Goal: Register for event/course

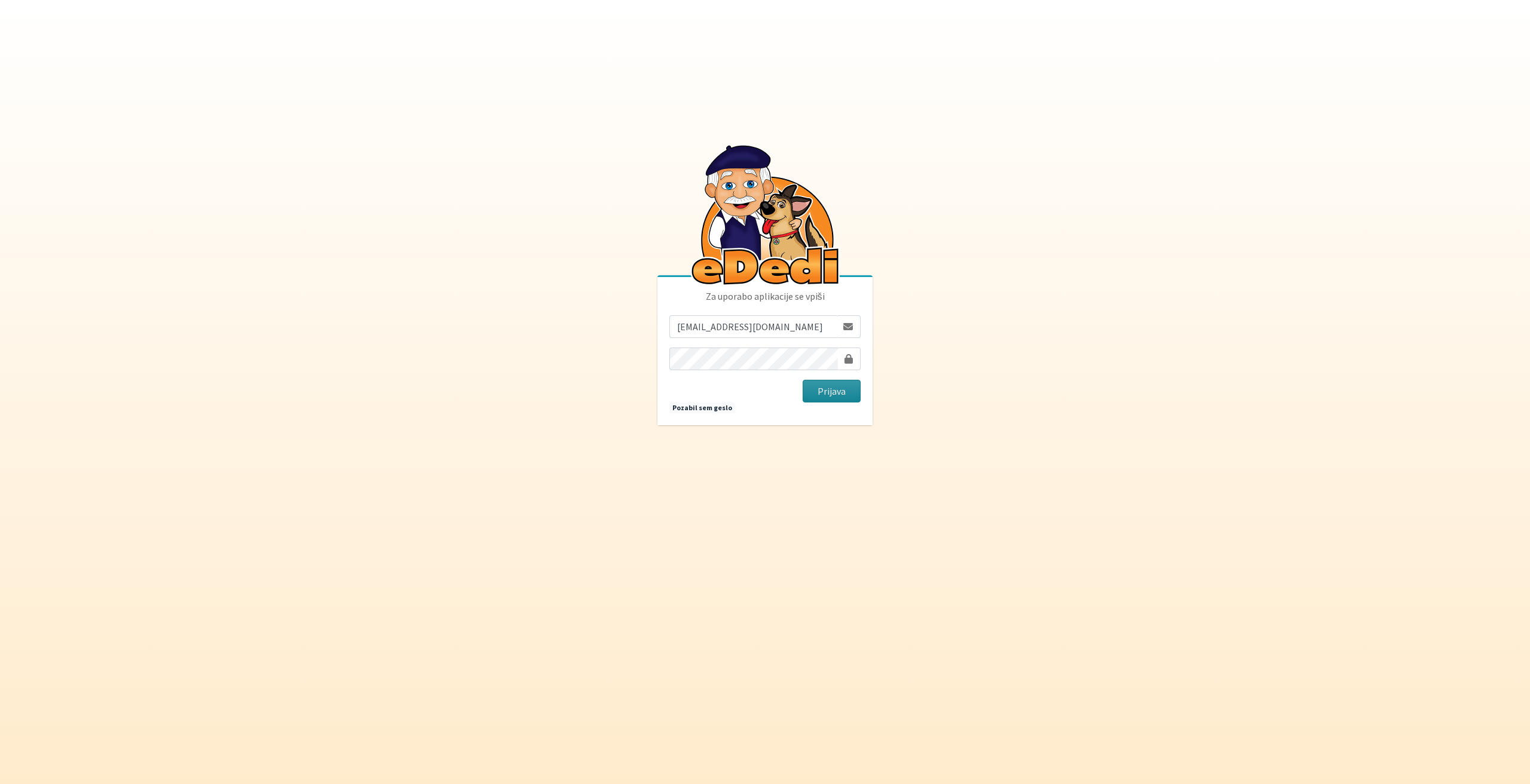
click at [853, 393] on button "Prijava" at bounding box center [831, 391] width 58 height 23
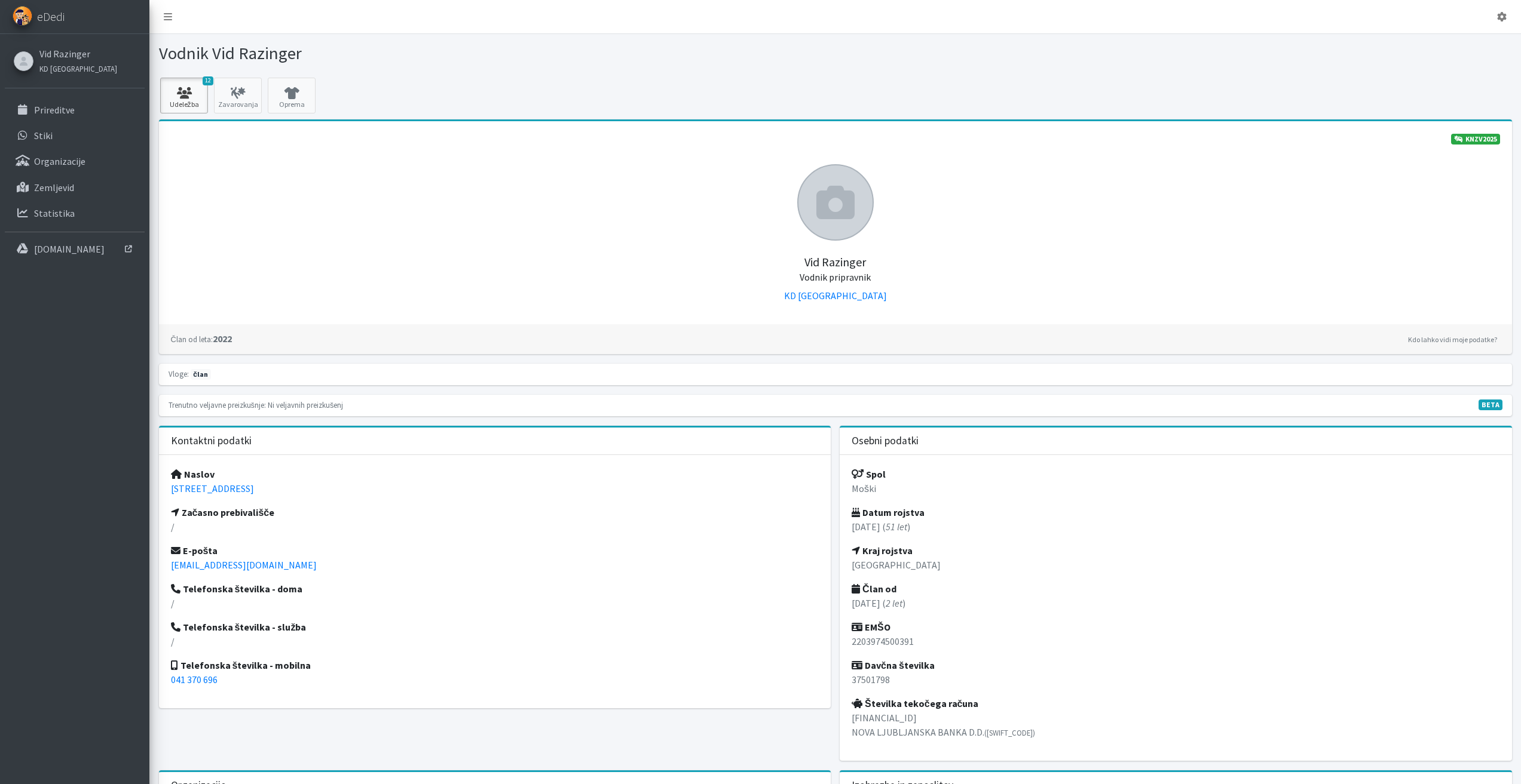
click at [183, 92] on icon at bounding box center [184, 93] width 41 height 12
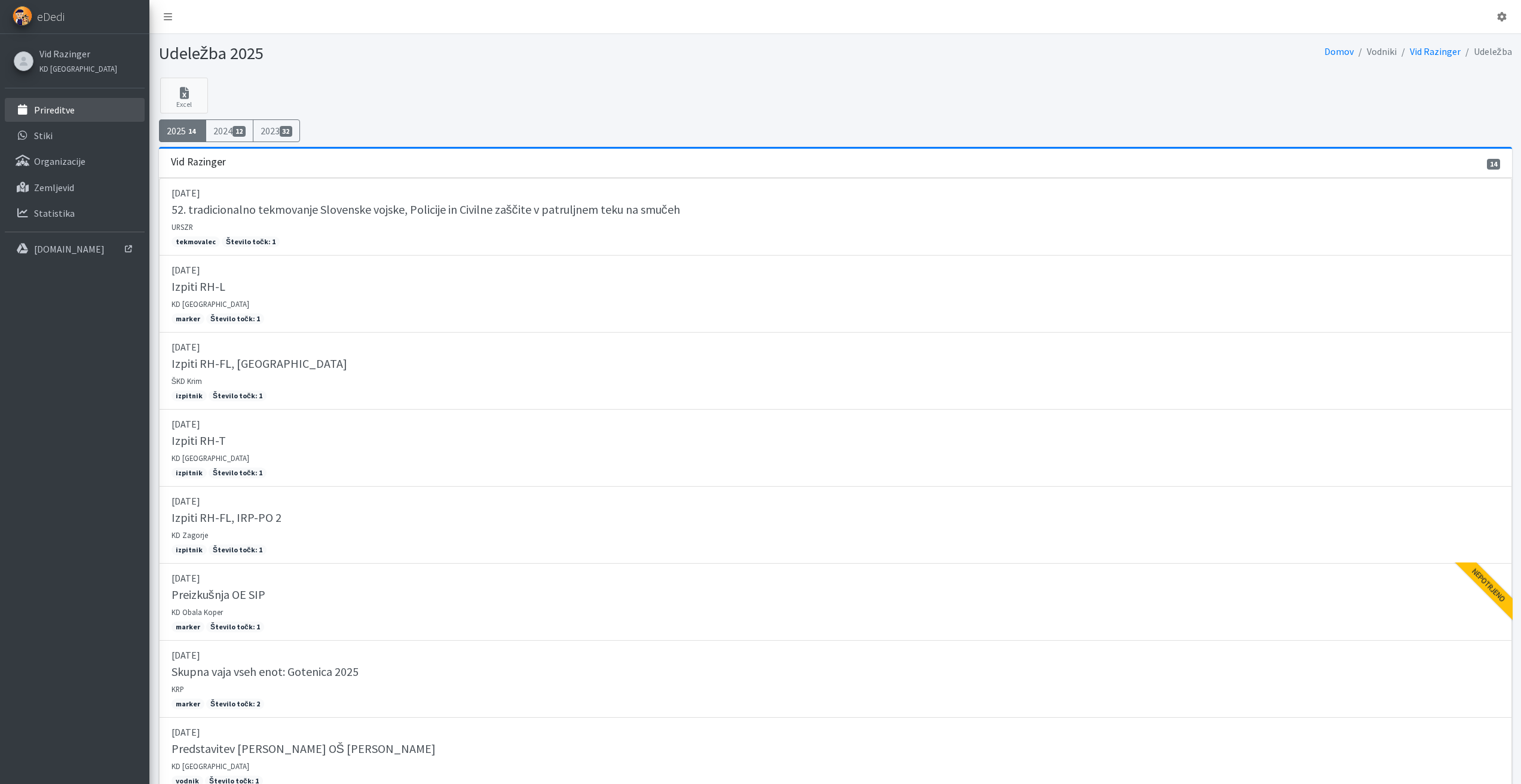
click at [65, 104] on p "Prireditve" at bounding box center [54, 110] width 41 height 12
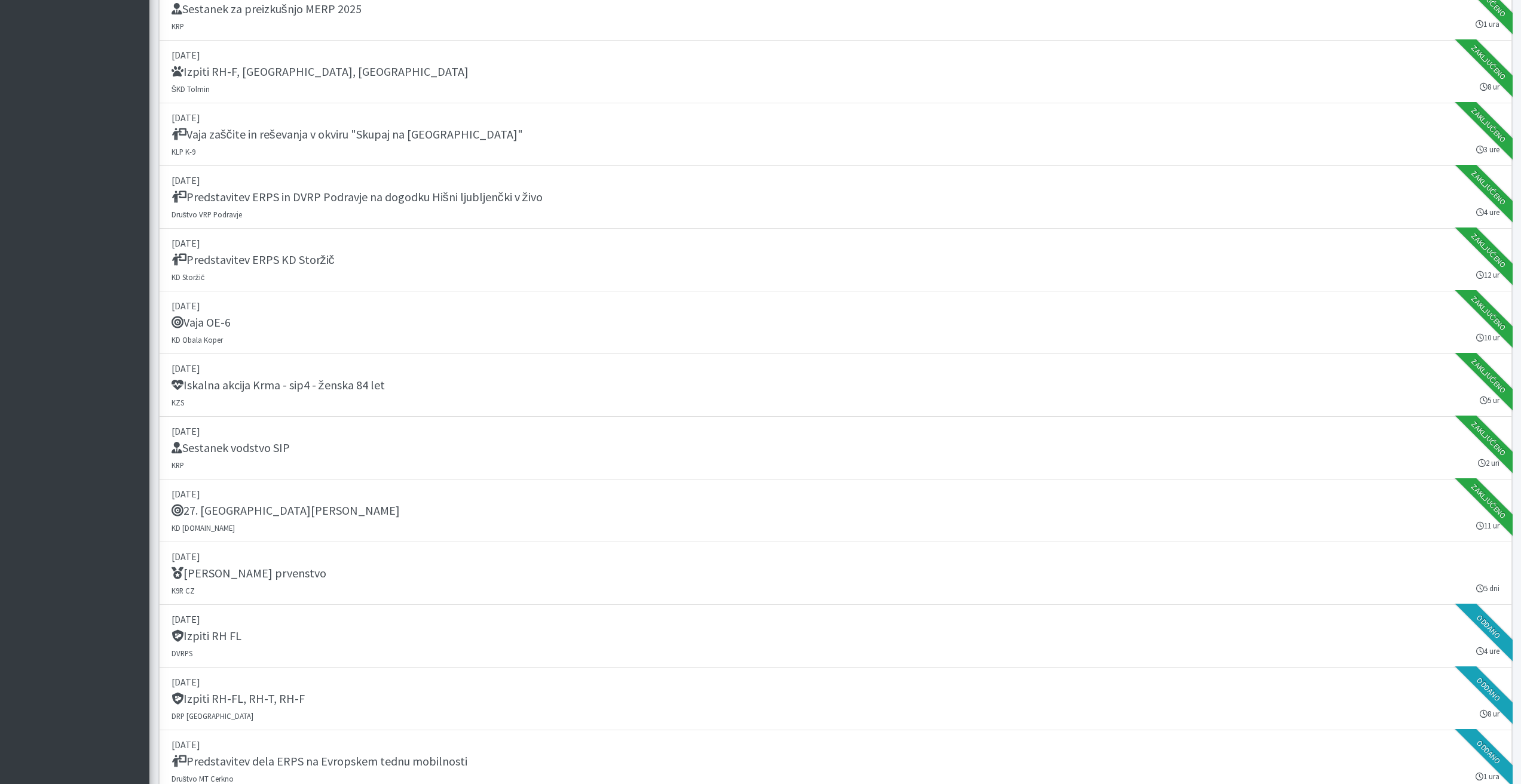
scroll to position [1254, 0]
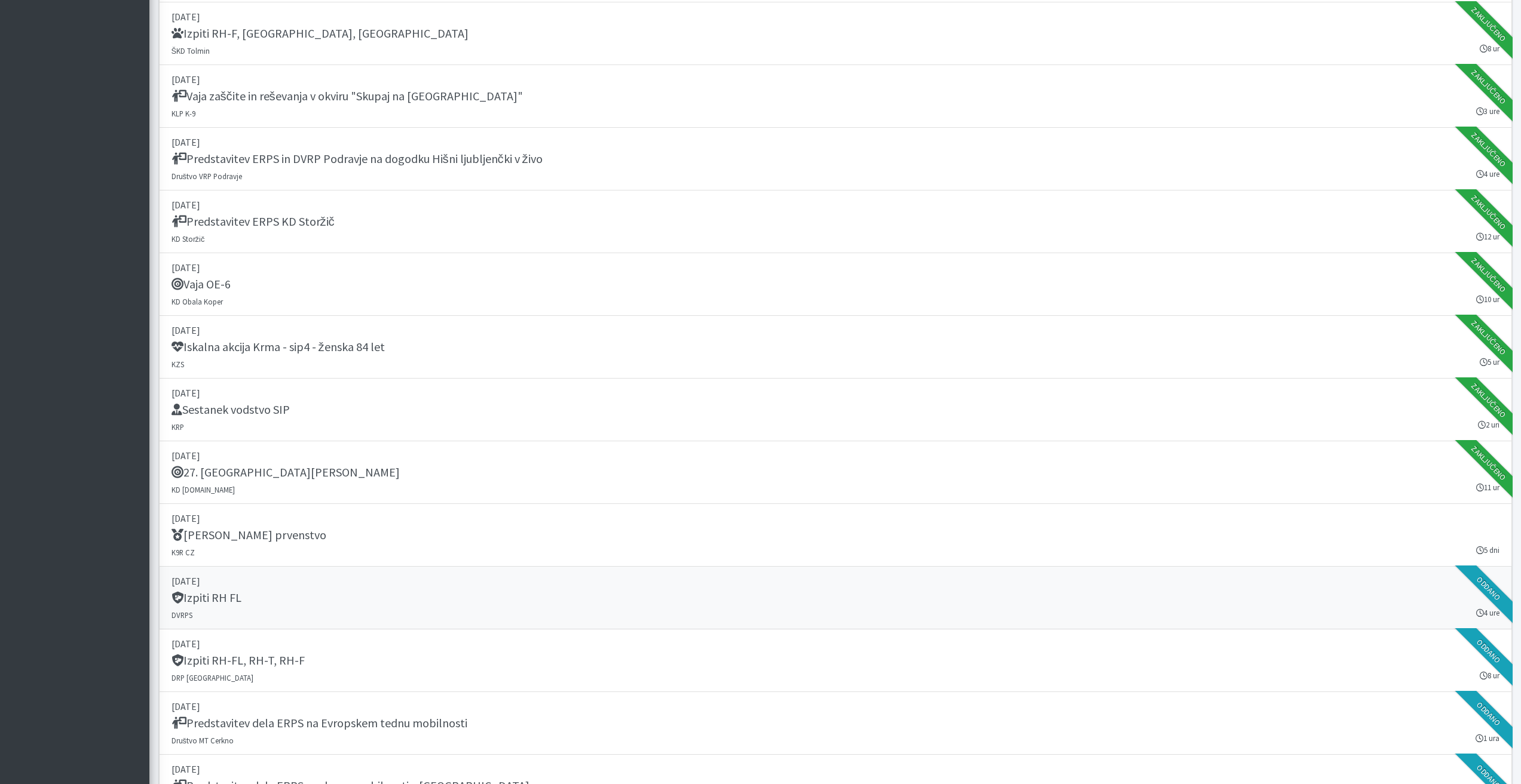
click at [236, 602] on h5 "Izpiti RH FL" at bounding box center [206, 598] width 70 height 14
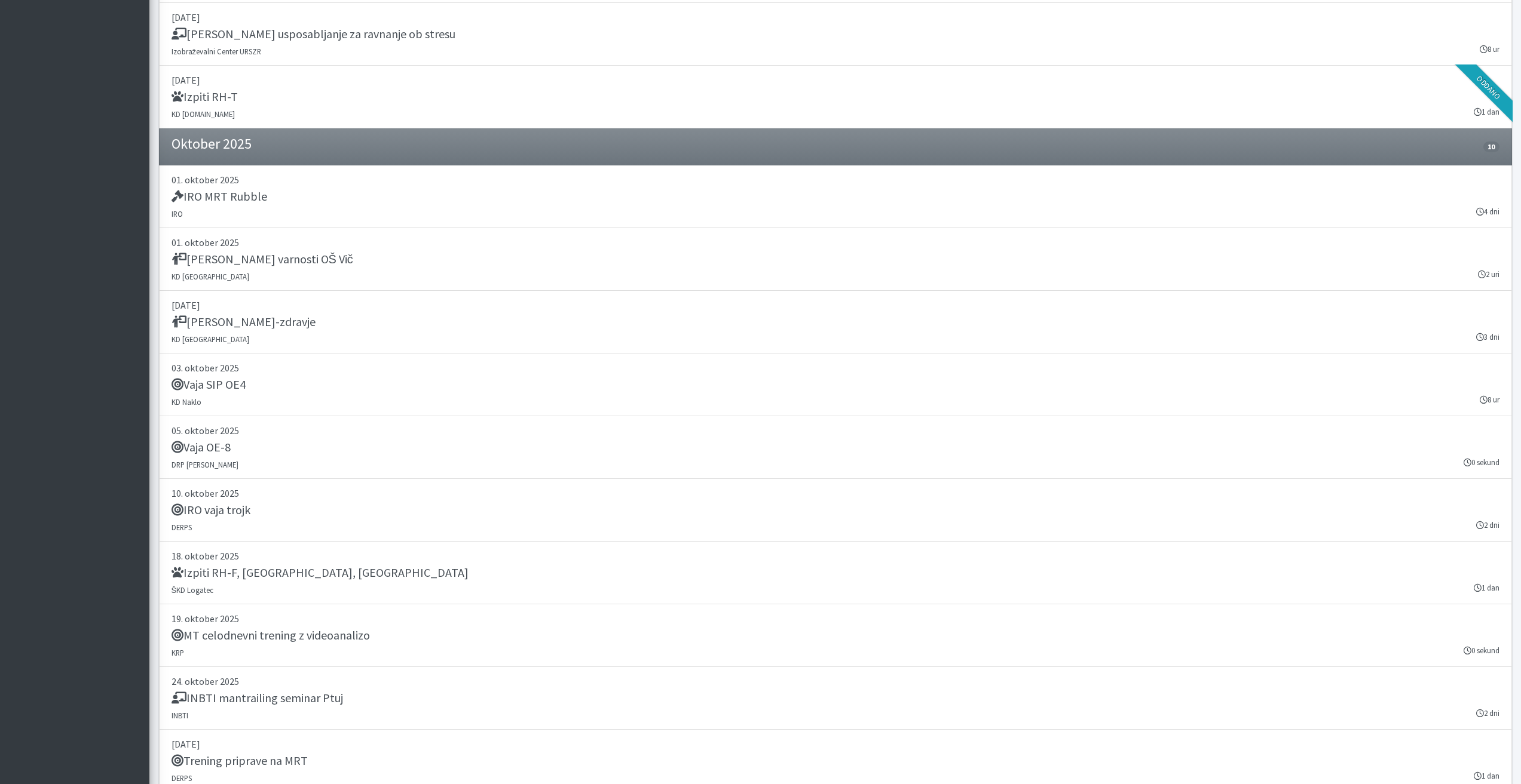
scroll to position [2247, 0]
